Goal: Task Accomplishment & Management: Use online tool/utility

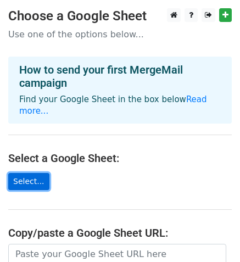
click at [28, 173] on link "Select..." at bounding box center [28, 181] width 41 height 17
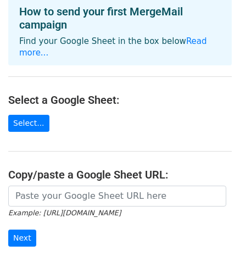
scroll to position [55, 0]
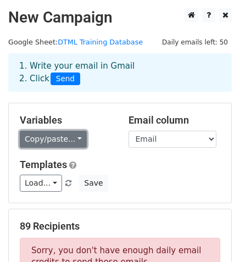
click at [75, 138] on link "Copy/paste..." at bounding box center [53, 139] width 67 height 17
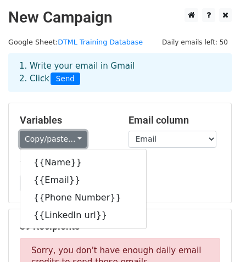
click at [75, 138] on link "Copy/paste..." at bounding box center [53, 139] width 67 height 17
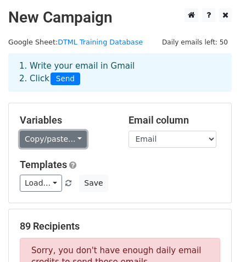
click at [71, 136] on link "Copy/paste..." at bounding box center [53, 139] width 67 height 17
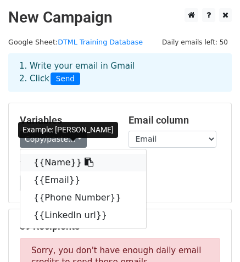
click at [84, 160] on icon at bounding box center [88, 161] width 9 height 9
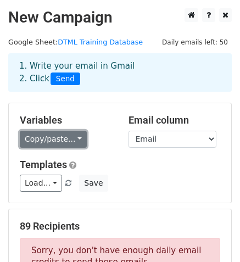
click at [74, 139] on link "Copy/paste..." at bounding box center [53, 139] width 67 height 17
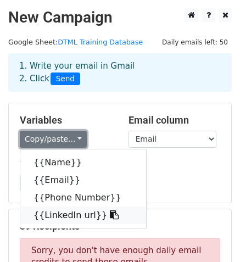
scroll to position [55, 0]
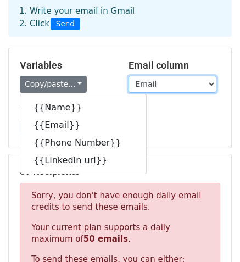
click at [212, 84] on select "Name Email Phone Number LinkedIn url" at bounding box center [172, 84] width 88 height 17
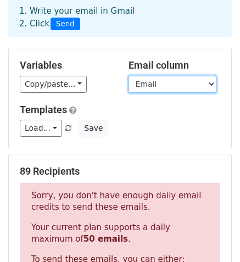
click at [128, 76] on select "Name Email Phone Number LinkedIn url" at bounding box center [172, 84] width 88 height 17
click at [186, 85] on select "Name Email Phone Number LinkedIn url" at bounding box center [172, 84] width 88 height 17
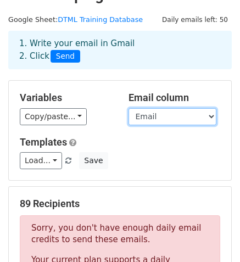
scroll to position [0, 0]
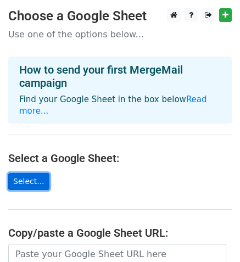
click at [35, 173] on link "Select..." at bounding box center [28, 181] width 41 height 17
click at [20, 173] on link "Select..." at bounding box center [28, 181] width 41 height 17
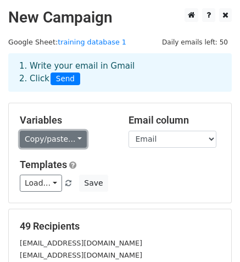
click at [72, 137] on link "Copy/paste..." at bounding box center [53, 139] width 67 height 17
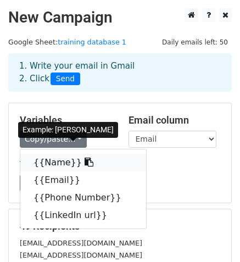
click at [84, 161] on icon at bounding box center [88, 161] width 9 height 9
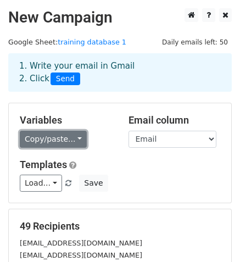
click at [75, 137] on link "Copy/paste..." at bounding box center [53, 139] width 67 height 17
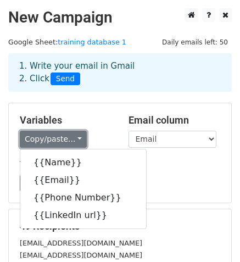
click at [75, 137] on link "Copy/paste..." at bounding box center [53, 139] width 67 height 17
